Goal: Transaction & Acquisition: Download file/media

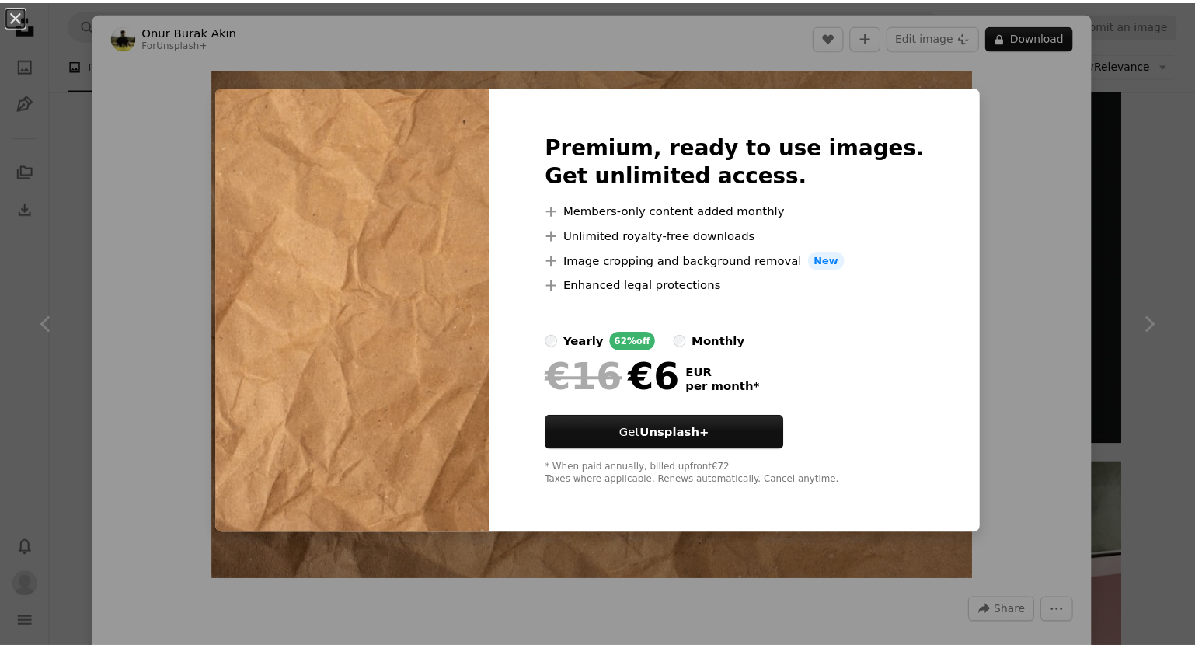
scroll to position [10091, 0]
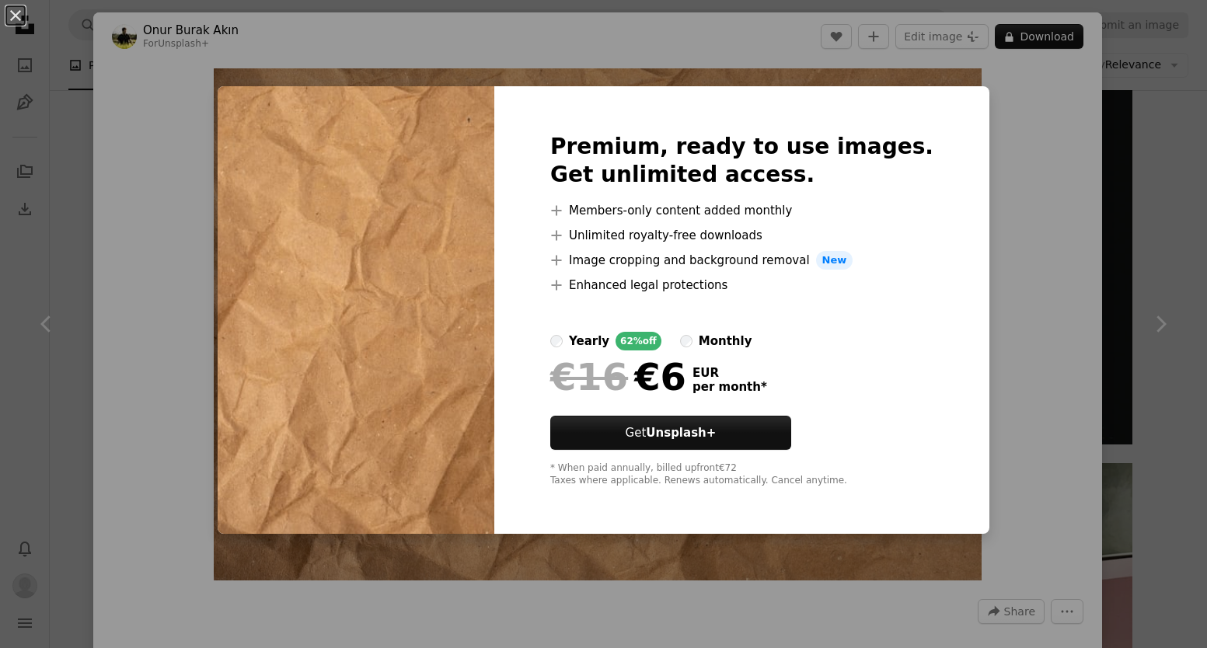
click at [1006, 240] on div "An X shape Premium, ready to use images. Get unlimited access. A plus sign Memb…" at bounding box center [603, 324] width 1207 height 648
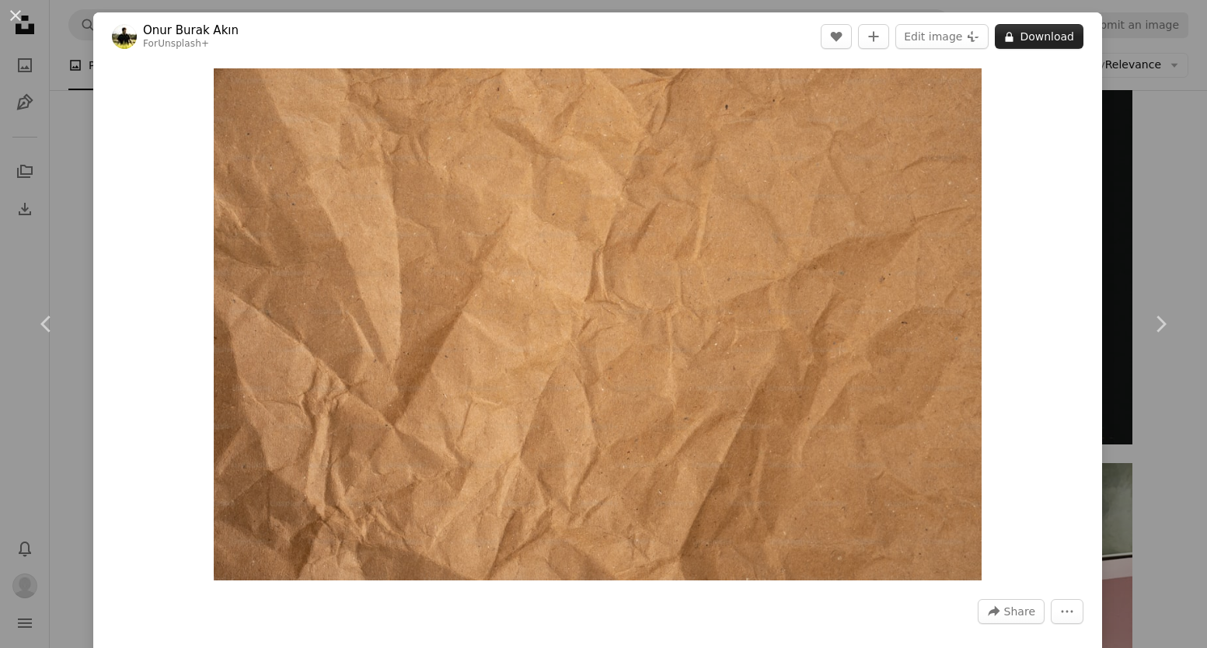
click at [1006, 39] on icon at bounding box center [1010, 37] width 8 height 10
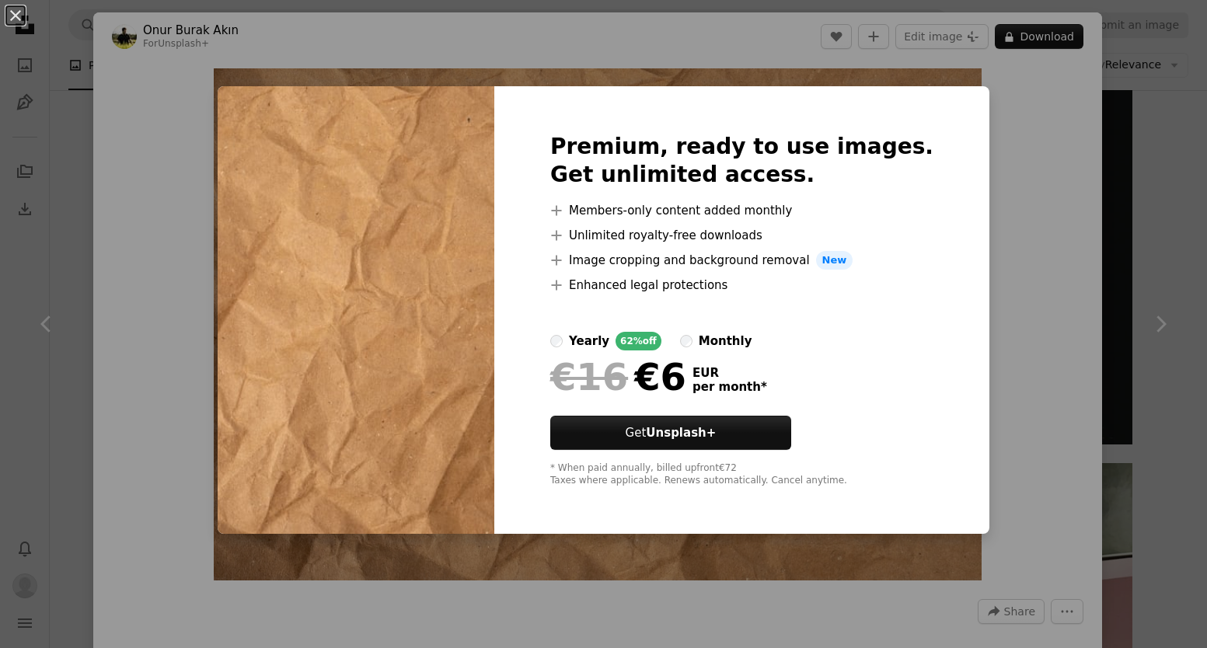
click at [999, 257] on div "An X shape Premium, ready to use images. Get unlimited access. A plus sign Memb…" at bounding box center [603, 324] width 1207 height 648
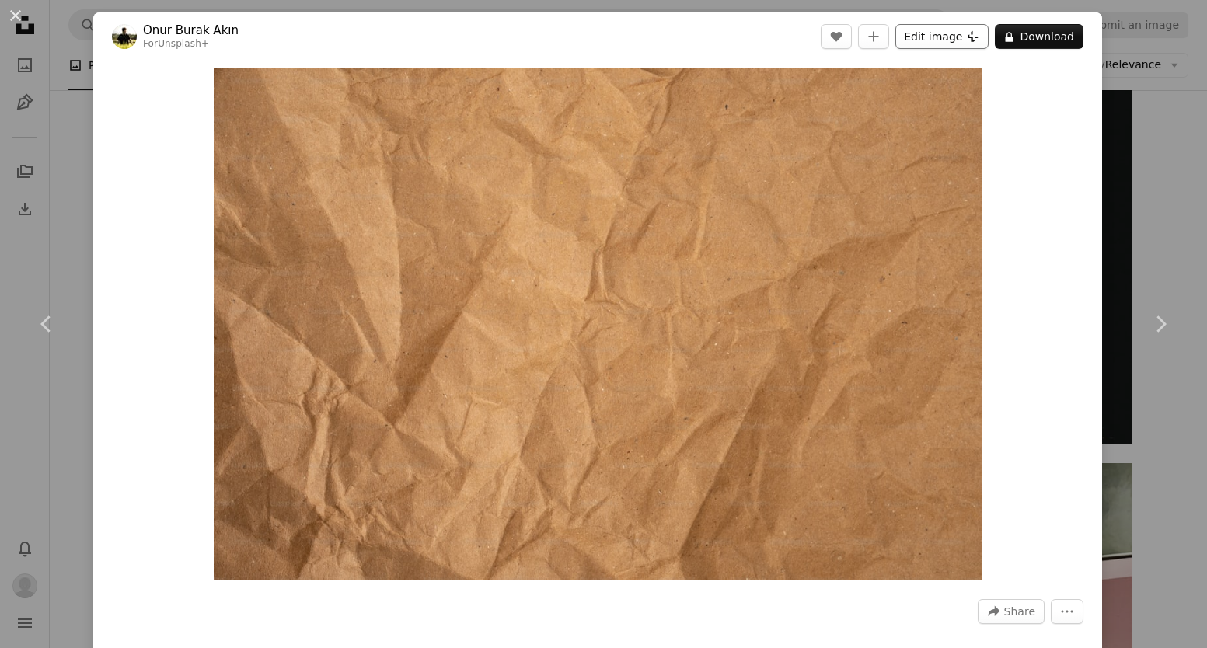
click at [903, 44] on button "Edit image Plus sign for Unsplash+" at bounding box center [941, 36] width 93 height 25
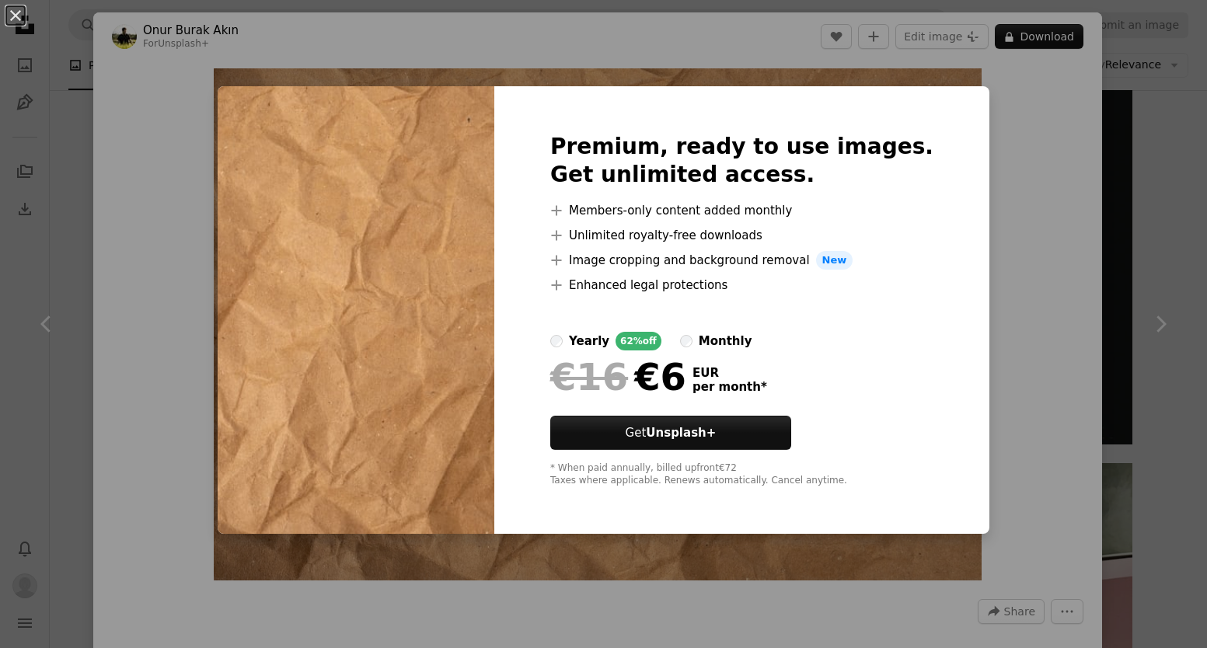
drag, startPoint x: 962, startPoint y: 197, endPoint x: 985, endPoint y: 179, distance: 29.3
click at [964, 198] on div "An X shape Premium, ready to use images. Get unlimited access. A plus sign Memb…" at bounding box center [603, 324] width 1207 height 648
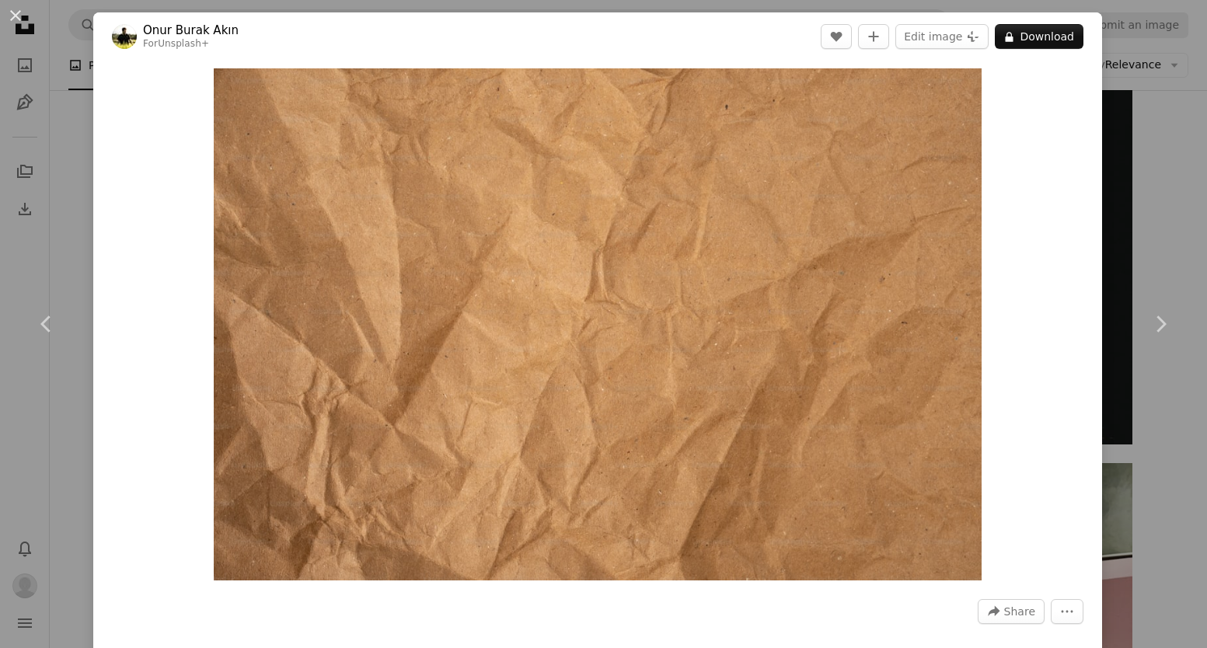
click at [1081, 67] on div "Zoom in" at bounding box center [597, 325] width 1009 height 528
click at [1084, 194] on div "Zoom in" at bounding box center [597, 325] width 1009 height 528
click at [1122, 114] on div "An X shape Chevron left Chevron right Onur [PERSON_NAME] For Unsplash+ A heart …" at bounding box center [603, 324] width 1207 height 648
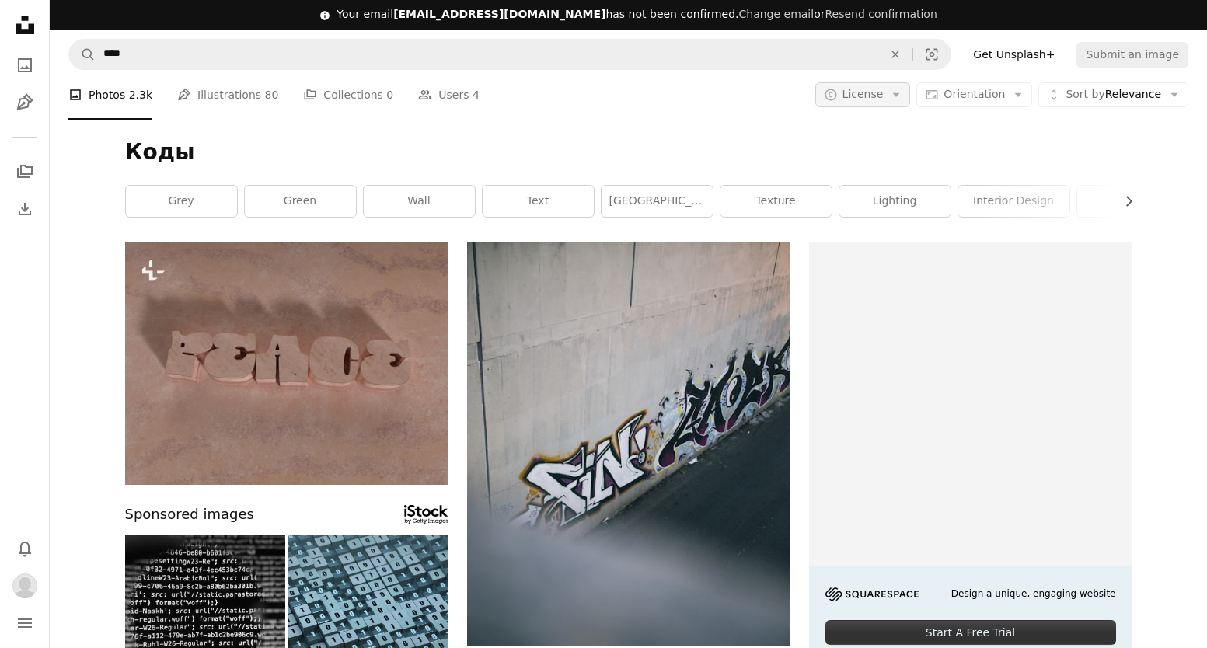
click at [908, 82] on button "A copyright icon © License Arrow down" at bounding box center [863, 94] width 96 height 25
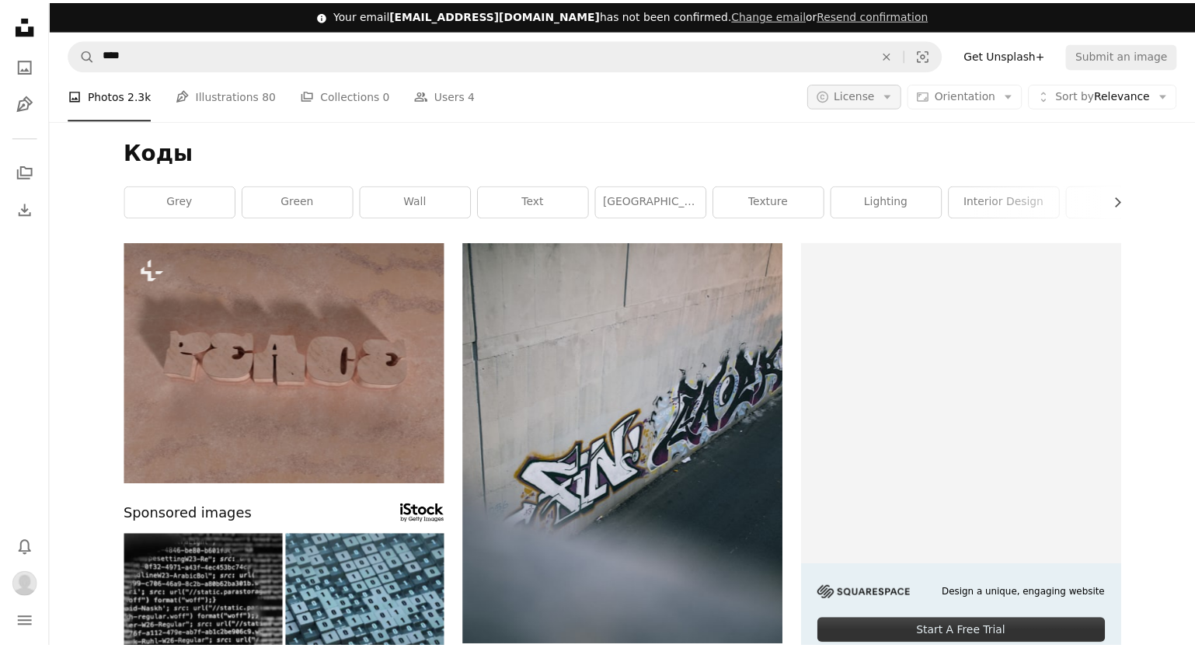
scroll to position [10091, 0]
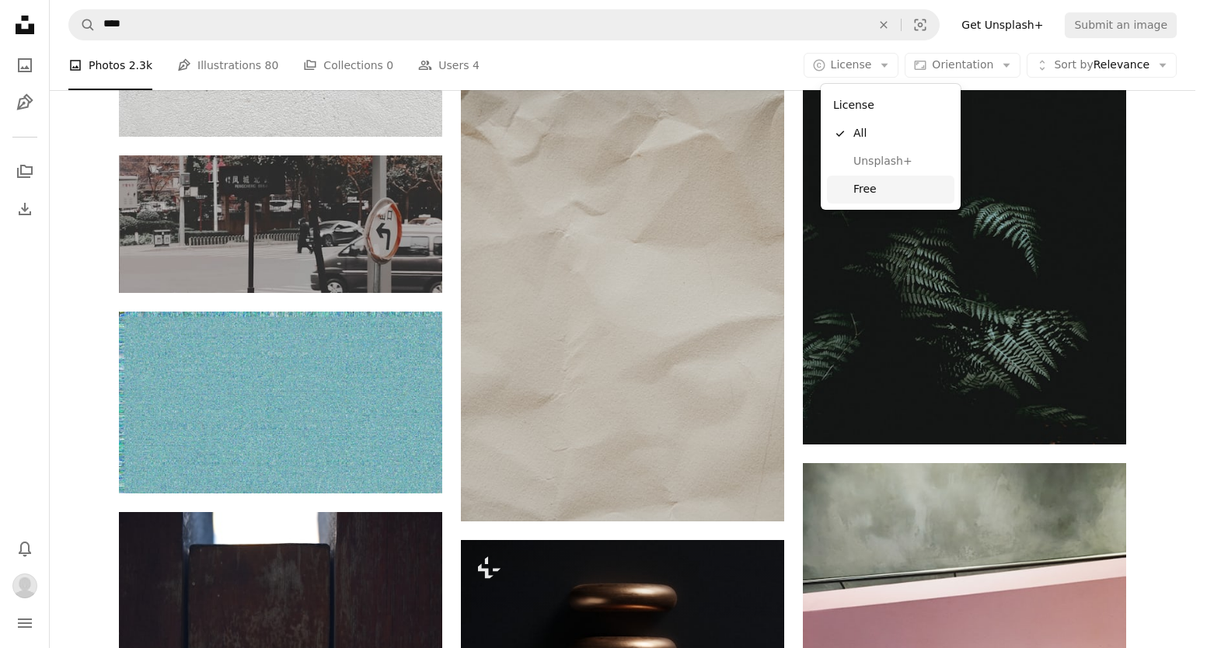
click at [881, 190] on span "Free" at bounding box center [900, 190] width 95 height 16
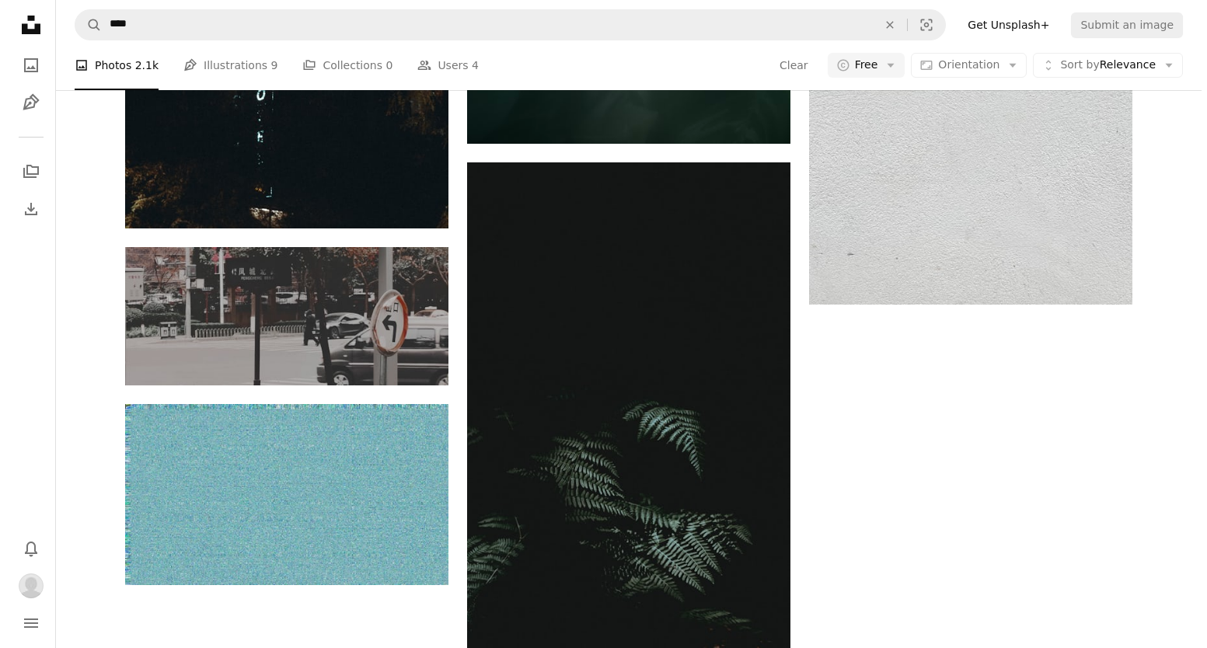
scroll to position [4404, 0]
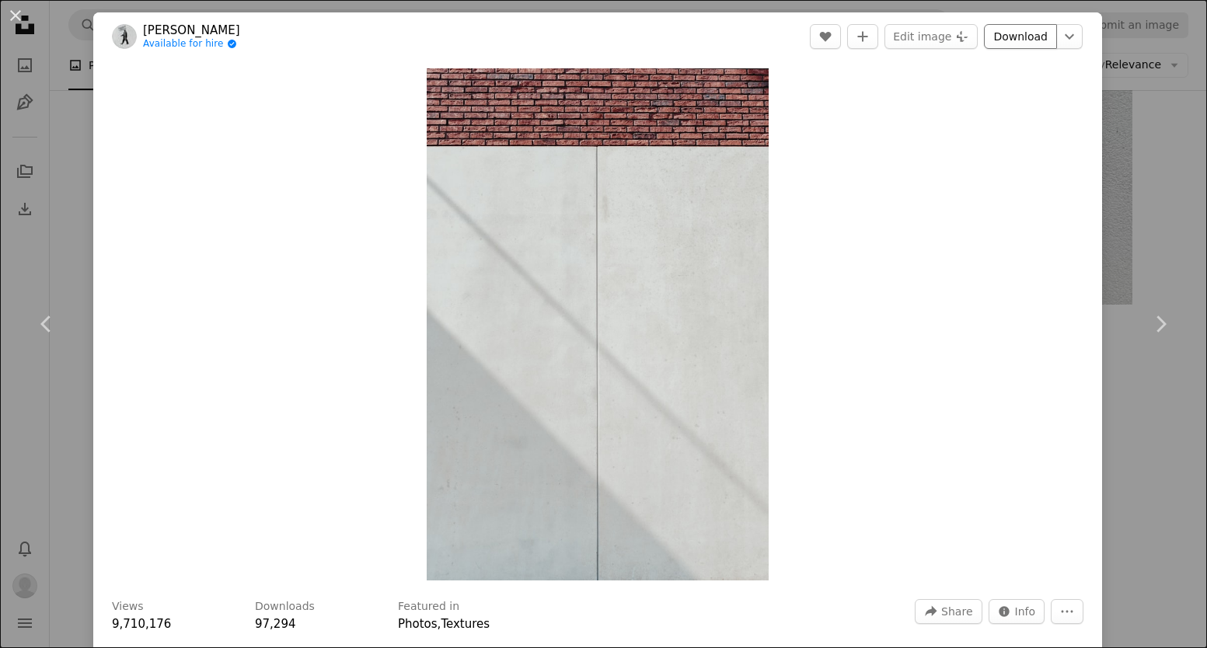
click at [1023, 35] on link "Download" at bounding box center [1020, 36] width 73 height 25
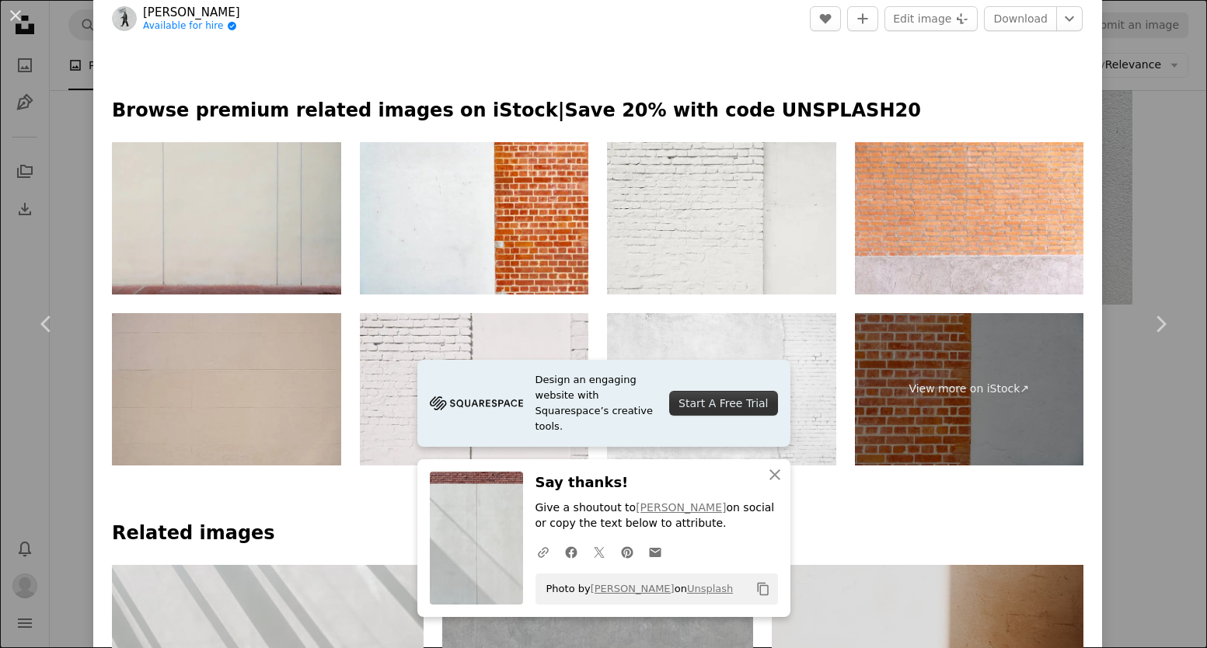
scroll to position [777, 0]
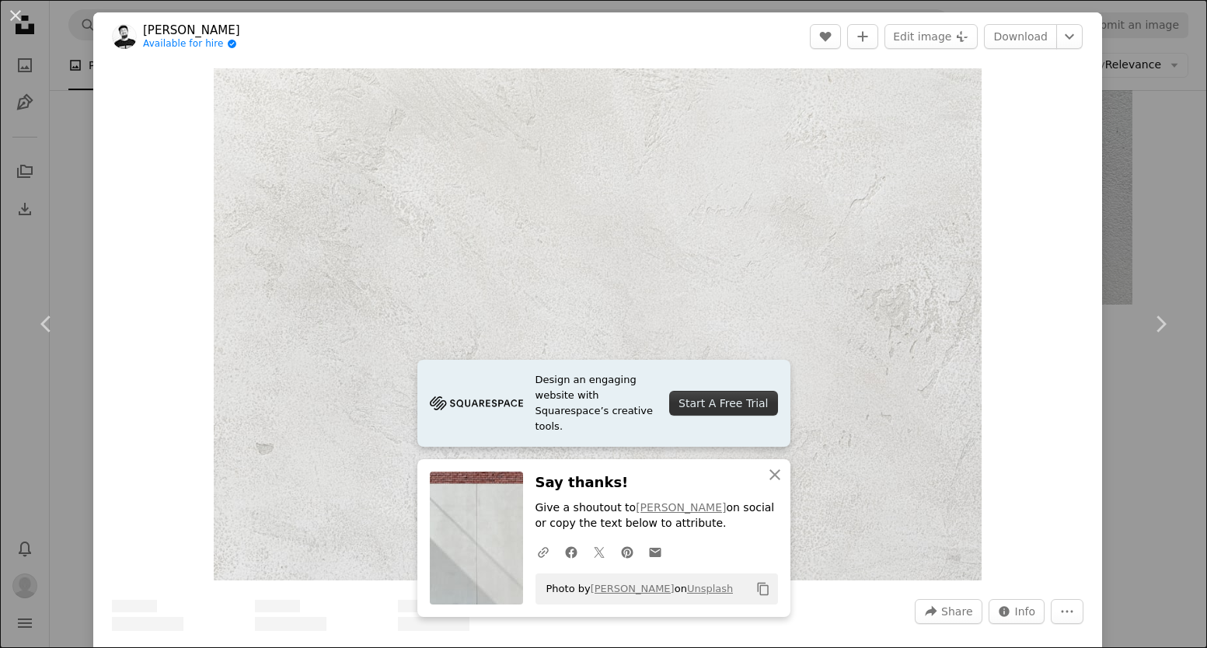
click at [1020, 337] on div "Zoom in" at bounding box center [597, 325] width 1009 height 528
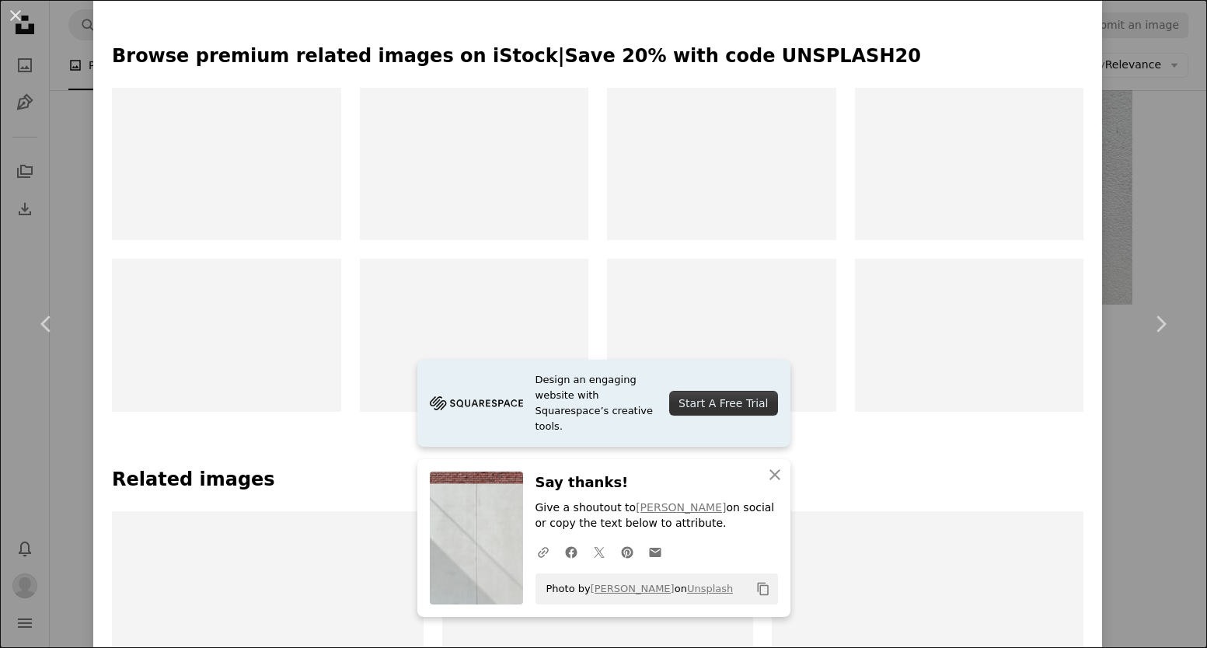
scroll to position [777, 0]
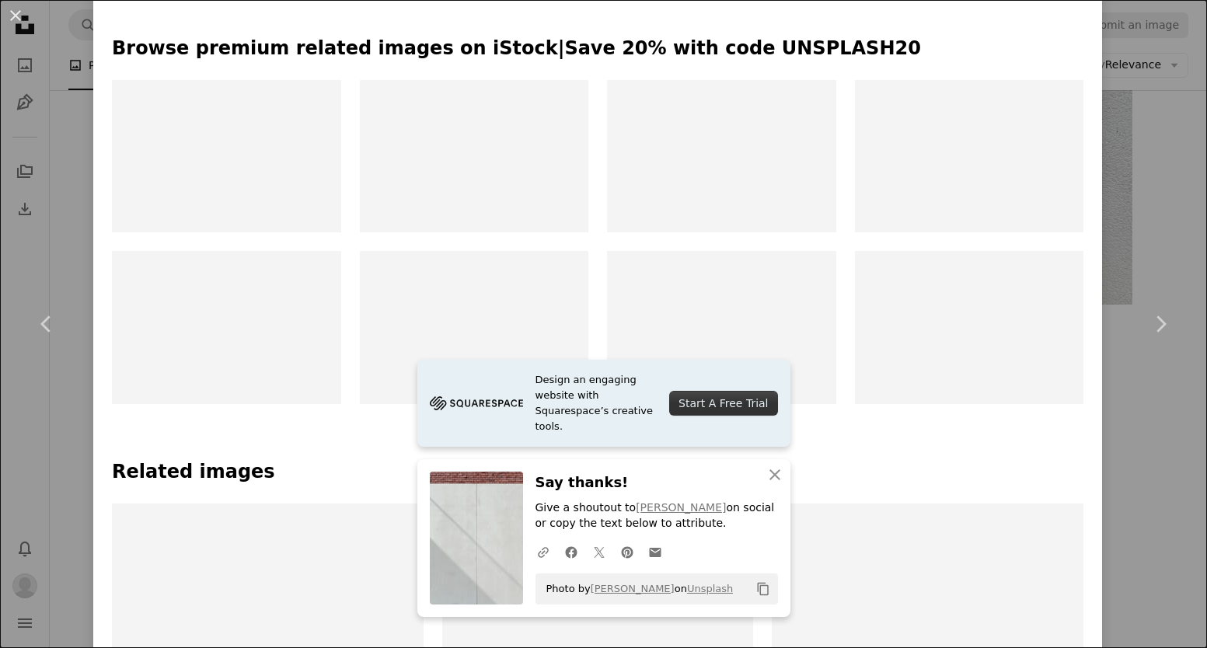
click at [984, 504] on div at bounding box center [928, 613] width 312 height 218
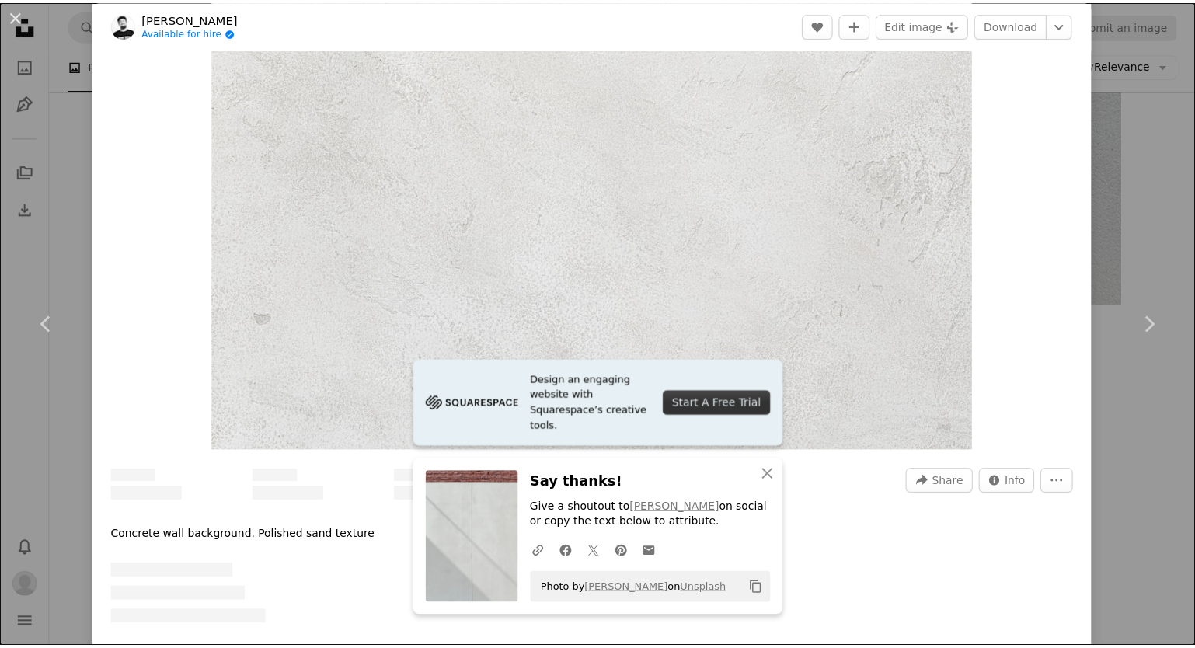
scroll to position [0, 0]
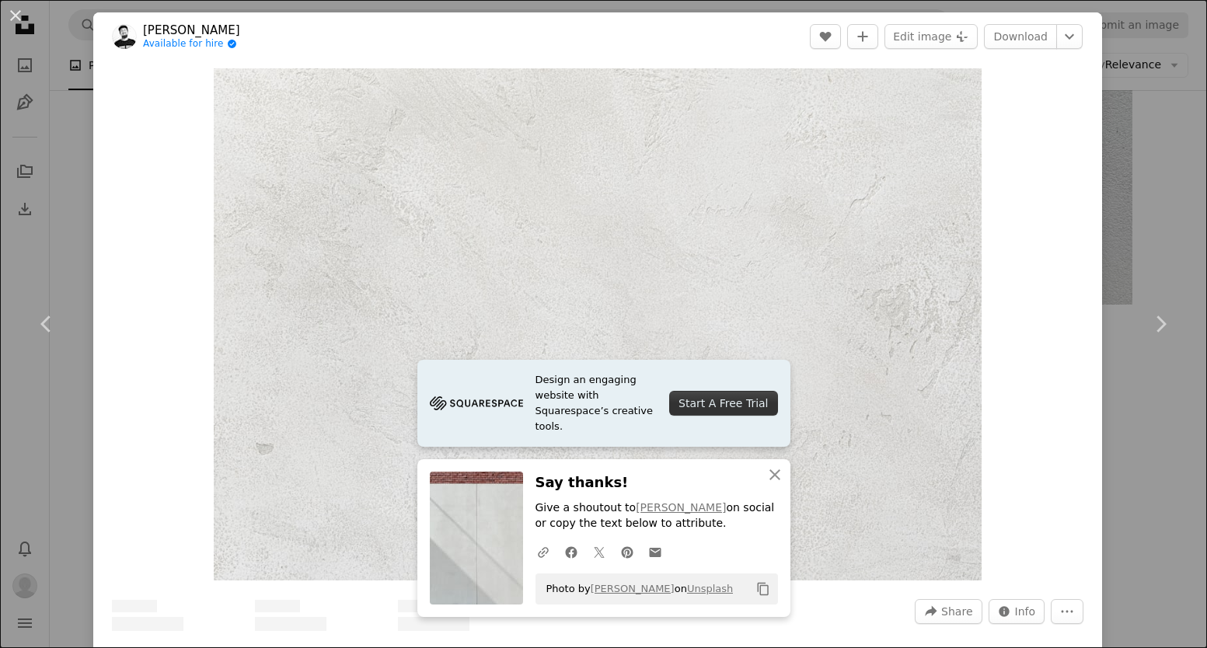
click at [1138, 162] on div "An X shape Chevron left Chevron right [PERSON_NAME] Available for hire A checkm…" at bounding box center [603, 324] width 1207 height 648
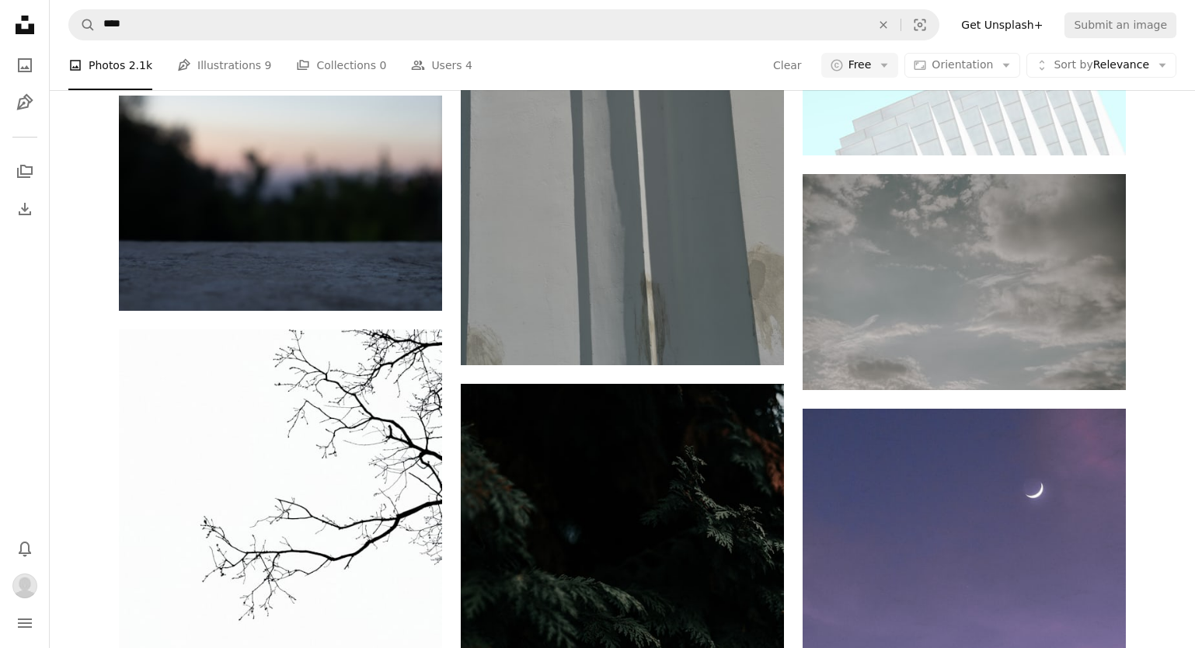
scroll to position [6995, 0]
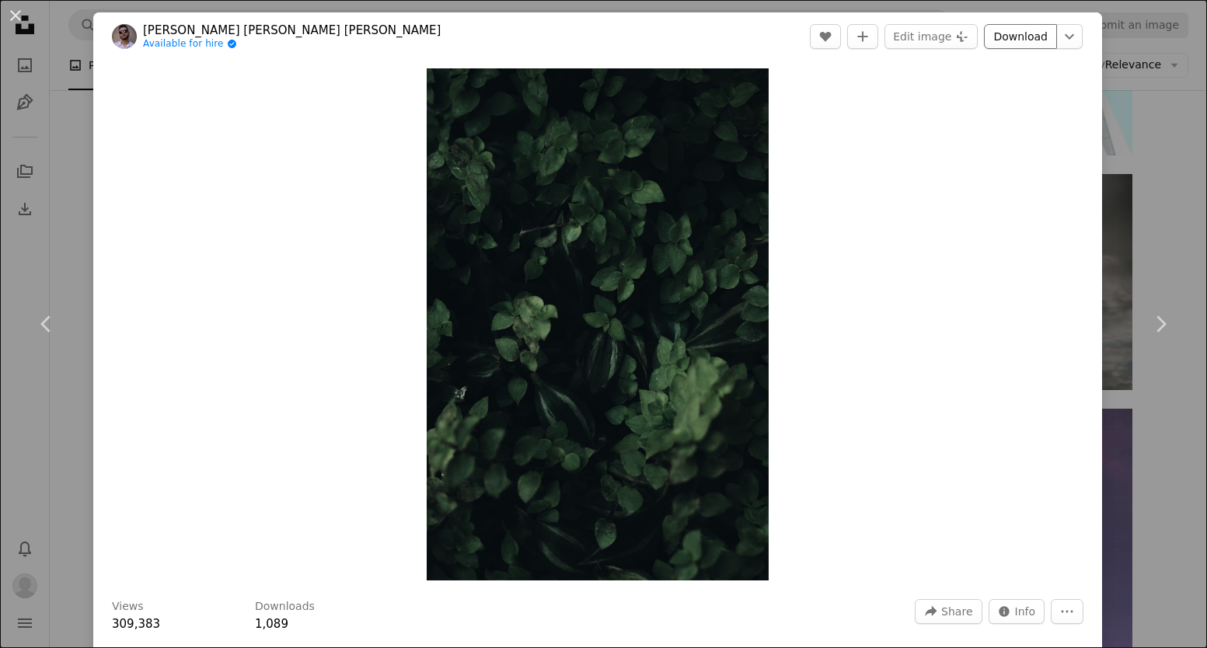
click at [1019, 44] on link "Download" at bounding box center [1020, 36] width 73 height 25
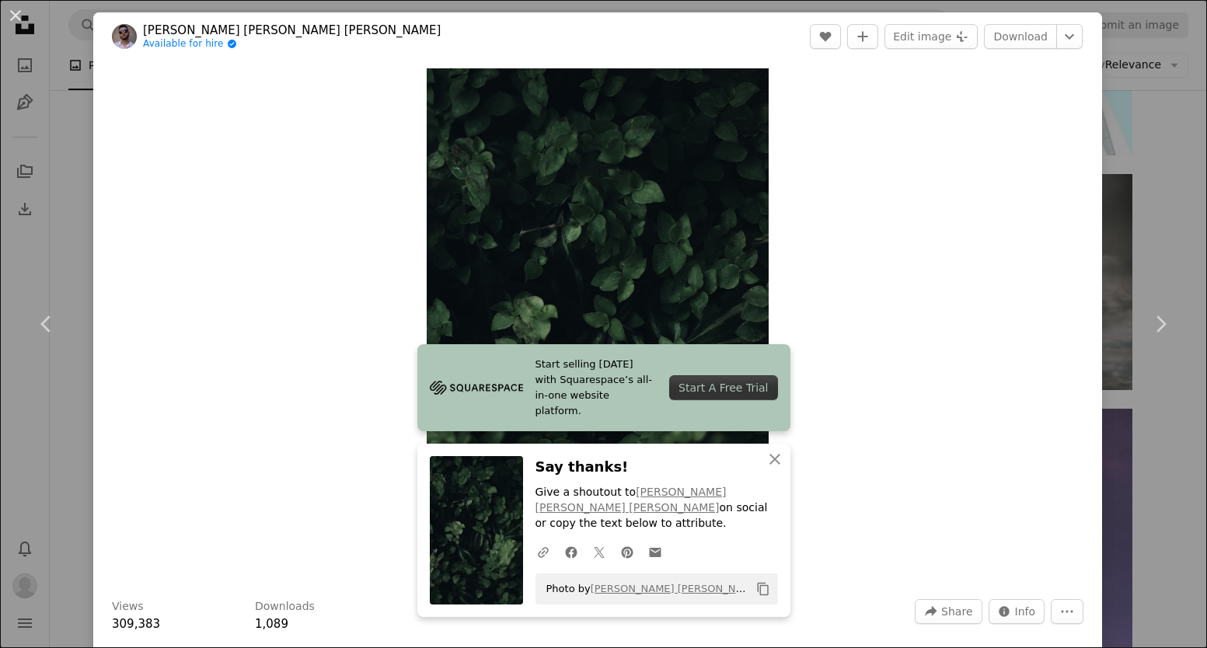
click at [1140, 229] on div "An X shape Chevron left Chevron right [PERSON_NAME] [PERSON_NAME] [PERSON_NAME]…" at bounding box center [603, 324] width 1207 height 648
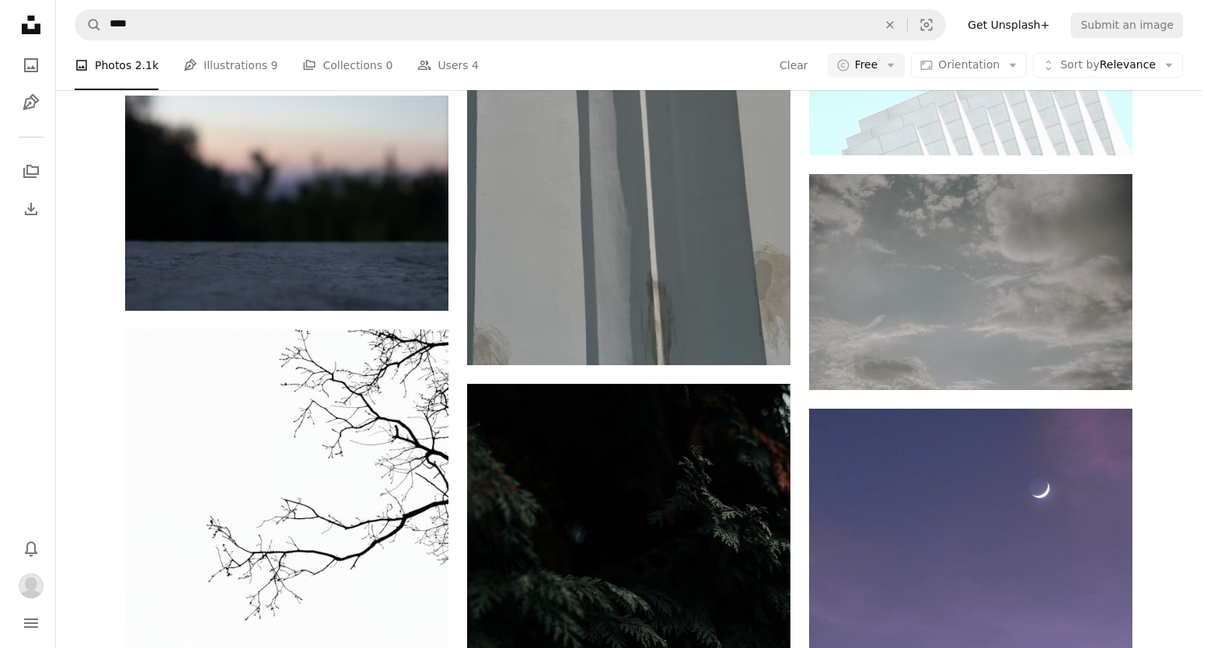
scroll to position [14896, 0]
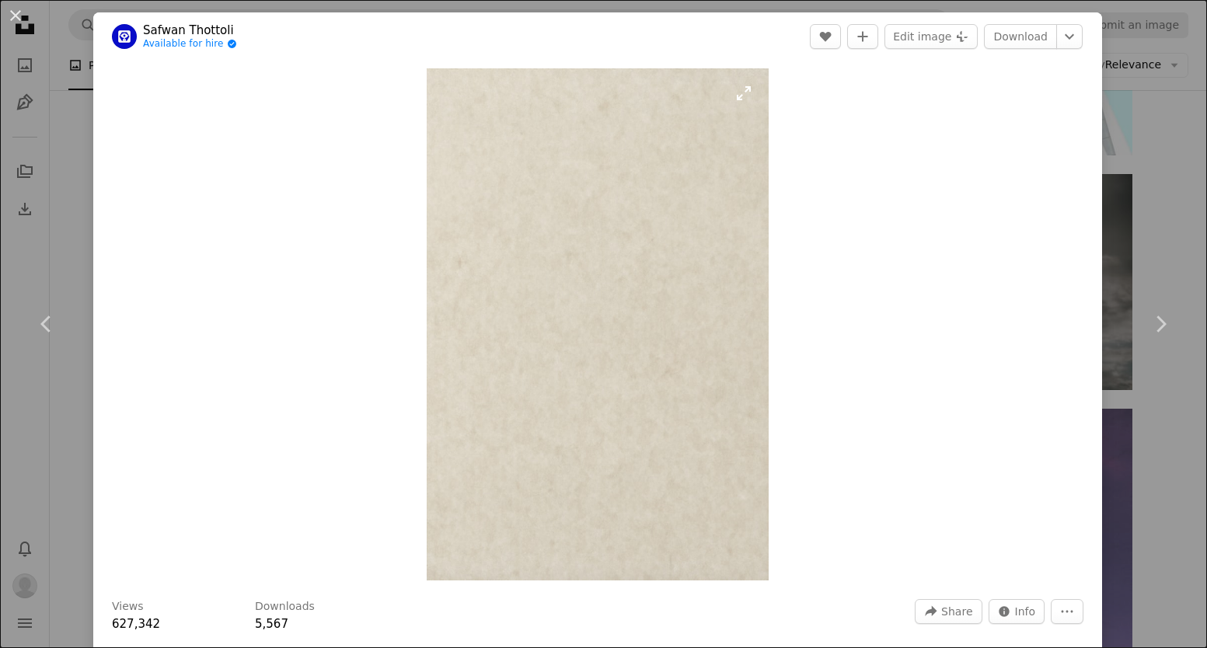
click at [726, 290] on img "Zoom in on this image" at bounding box center [597, 324] width 341 height 512
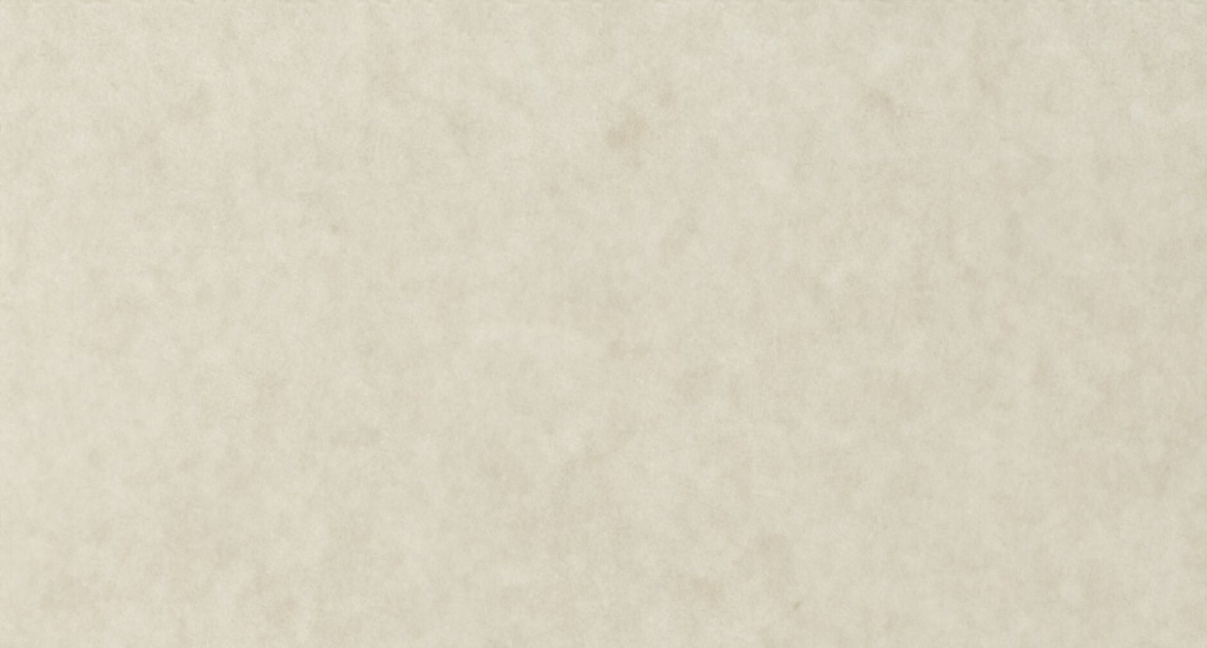
scroll to position [566, 0]
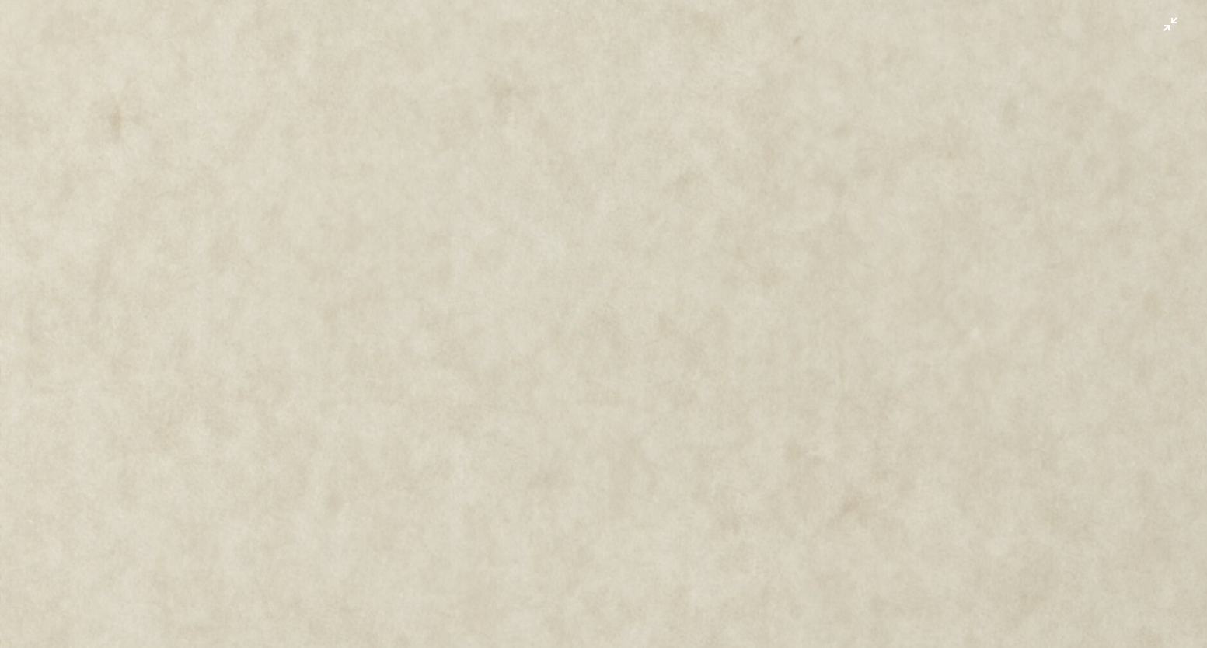
click at [727, 287] on img "Zoom out on this image" at bounding box center [603, 339] width 1209 height 1813
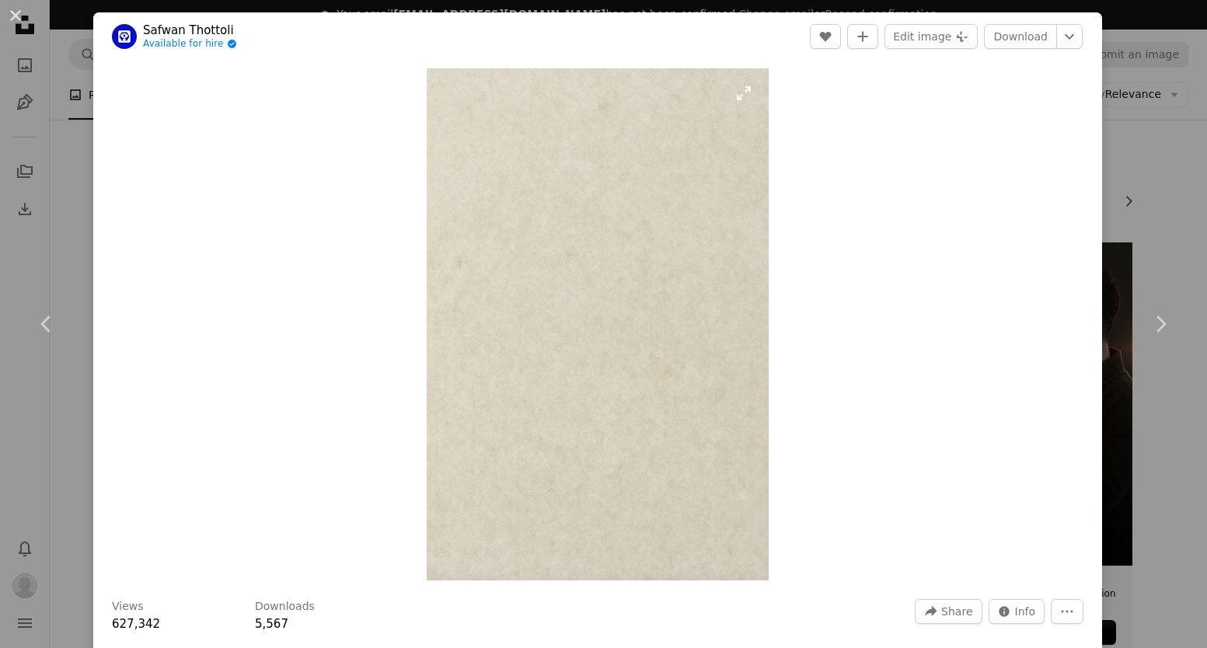
click at [647, 305] on img "Zoom in on this image" at bounding box center [597, 324] width 341 height 512
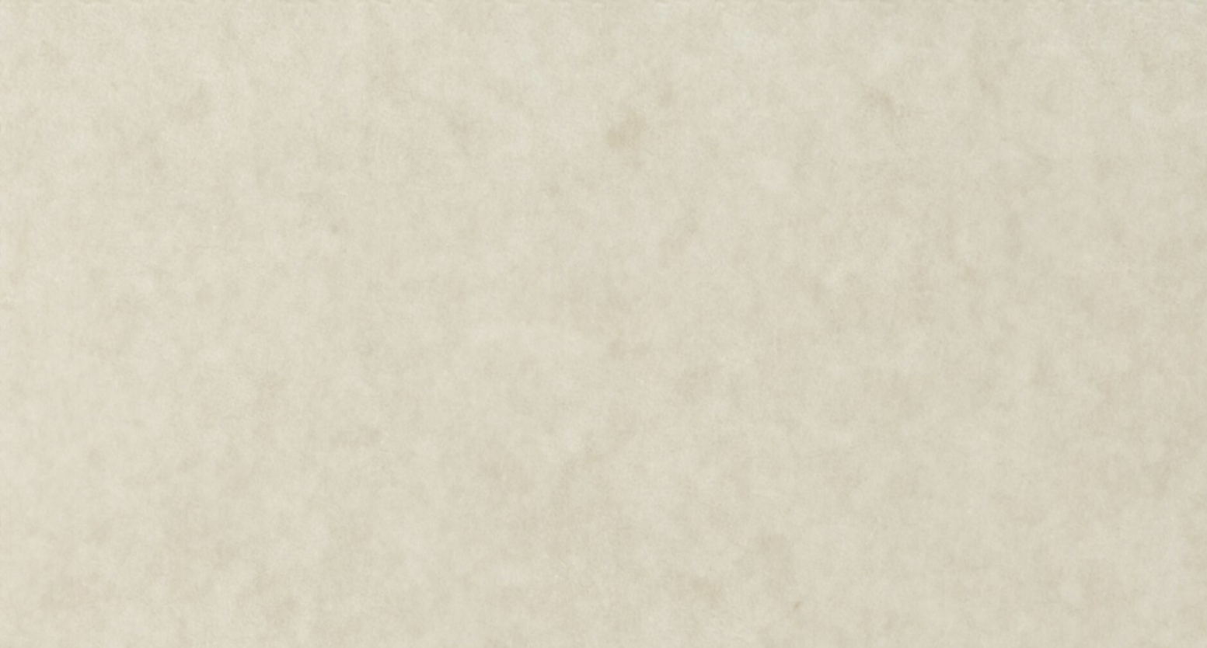
scroll to position [565, 0]
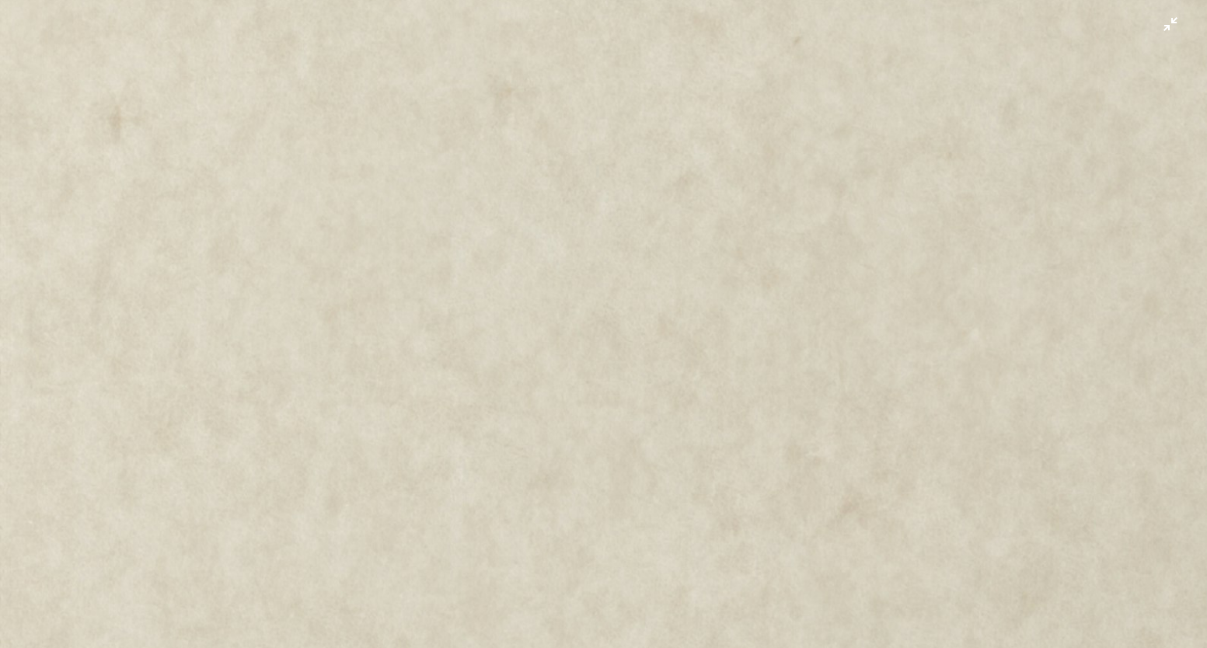
click at [514, 388] on img "Zoom out on this image" at bounding box center [603, 340] width 1209 height 1813
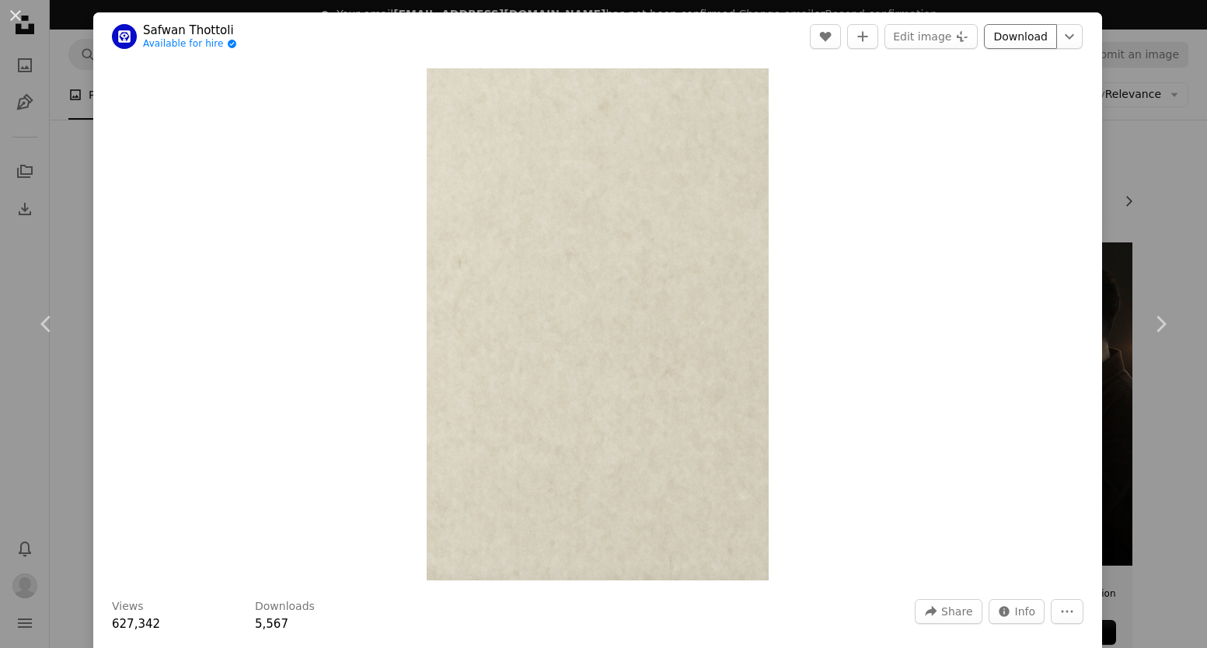
click at [1000, 44] on link "Download" at bounding box center [1020, 36] width 73 height 25
